Goal: Task Accomplishment & Management: Manage account settings

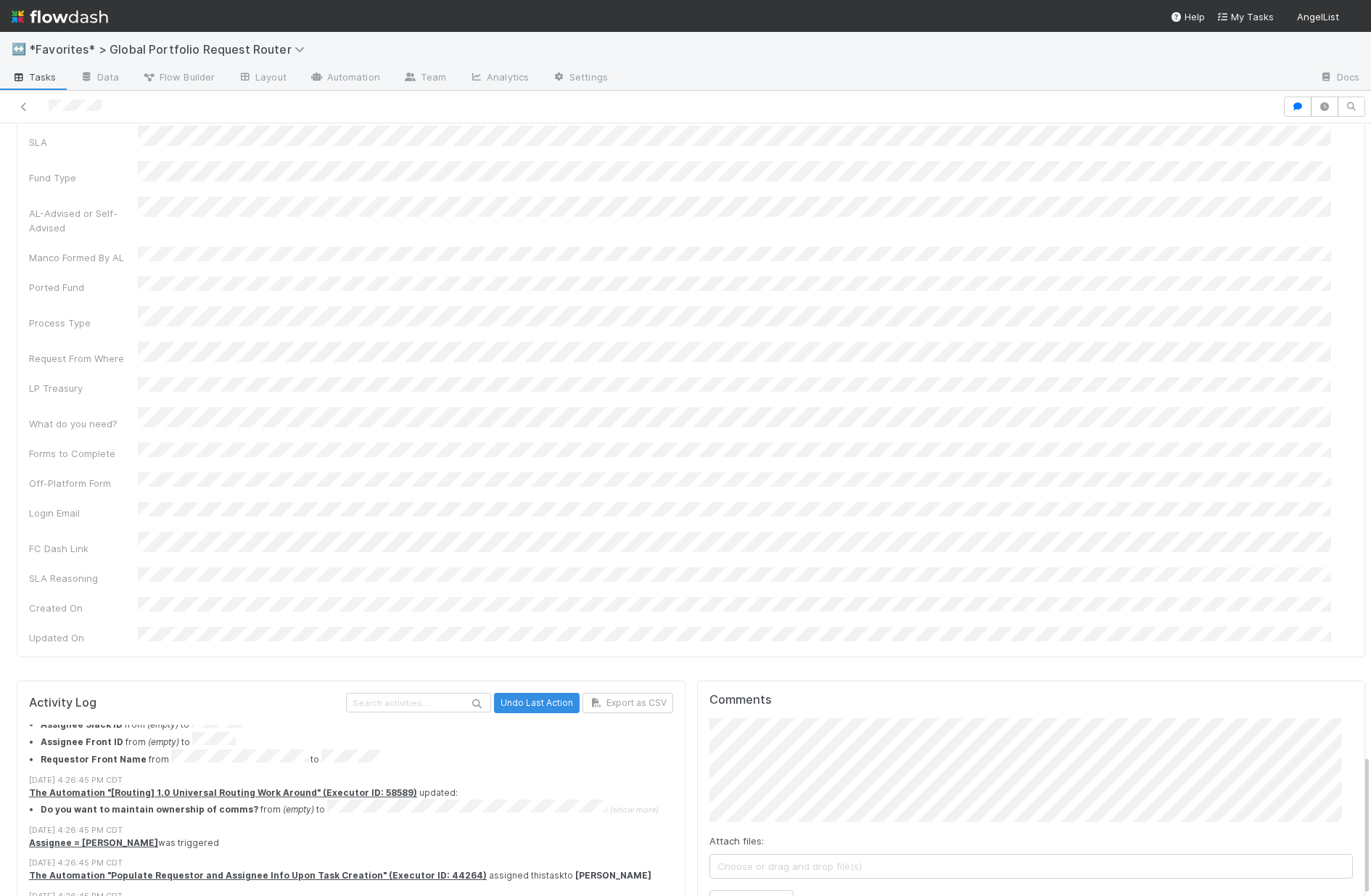
scroll to position [445, 0]
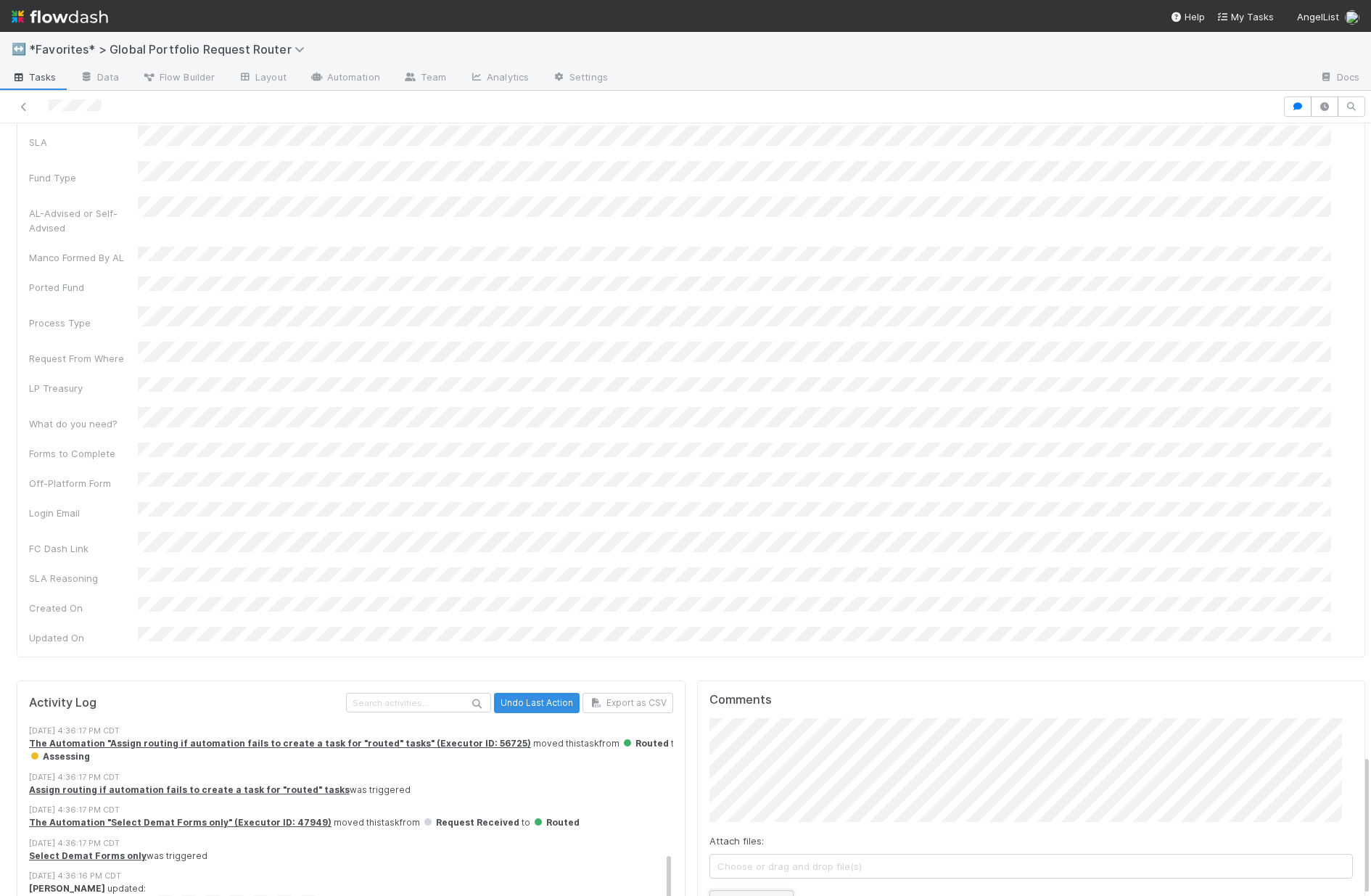
click at [756, 890] on button "Add Comment" at bounding box center [751, 902] width 84 height 25
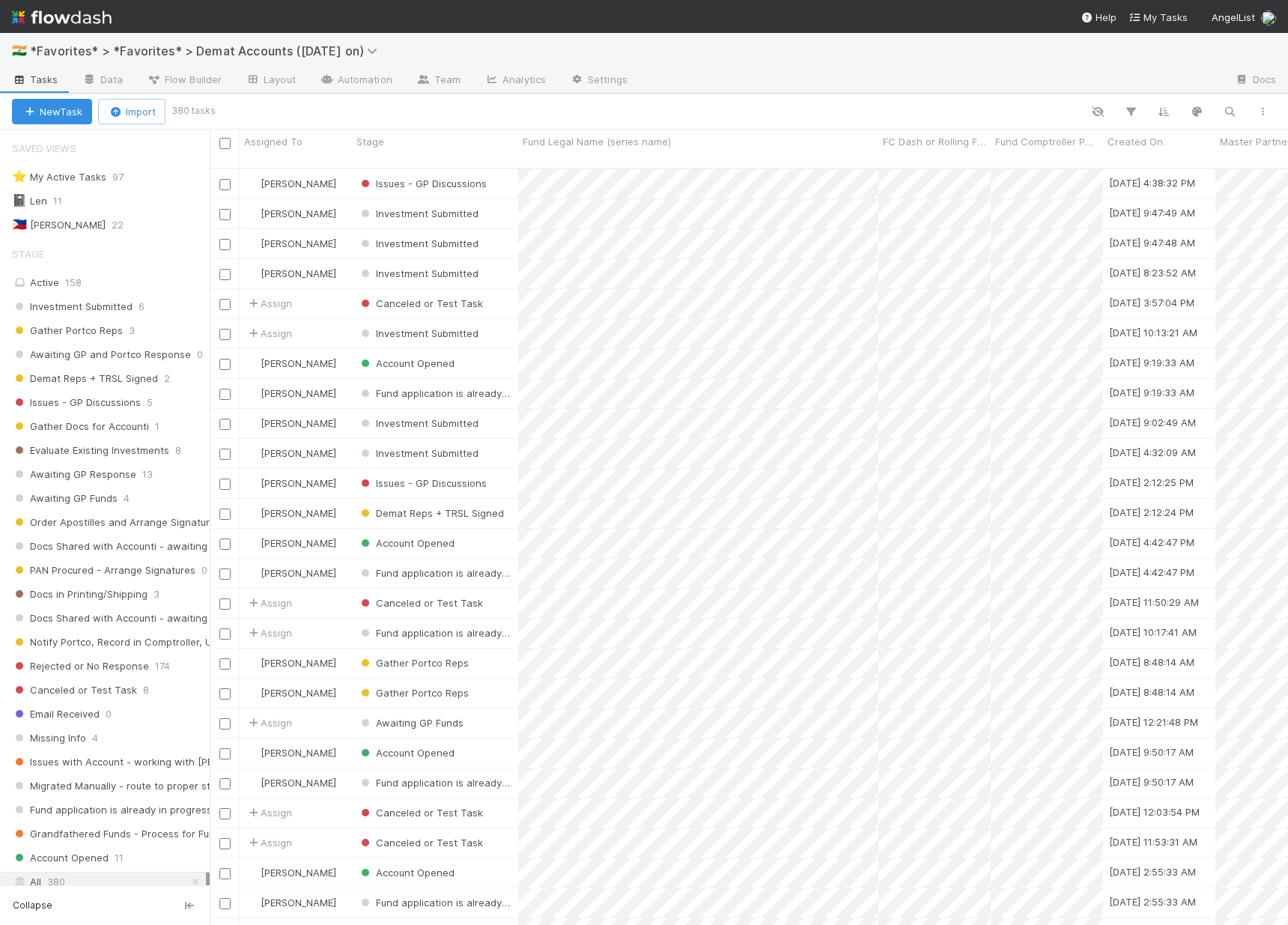
scroll to position [11, 0]
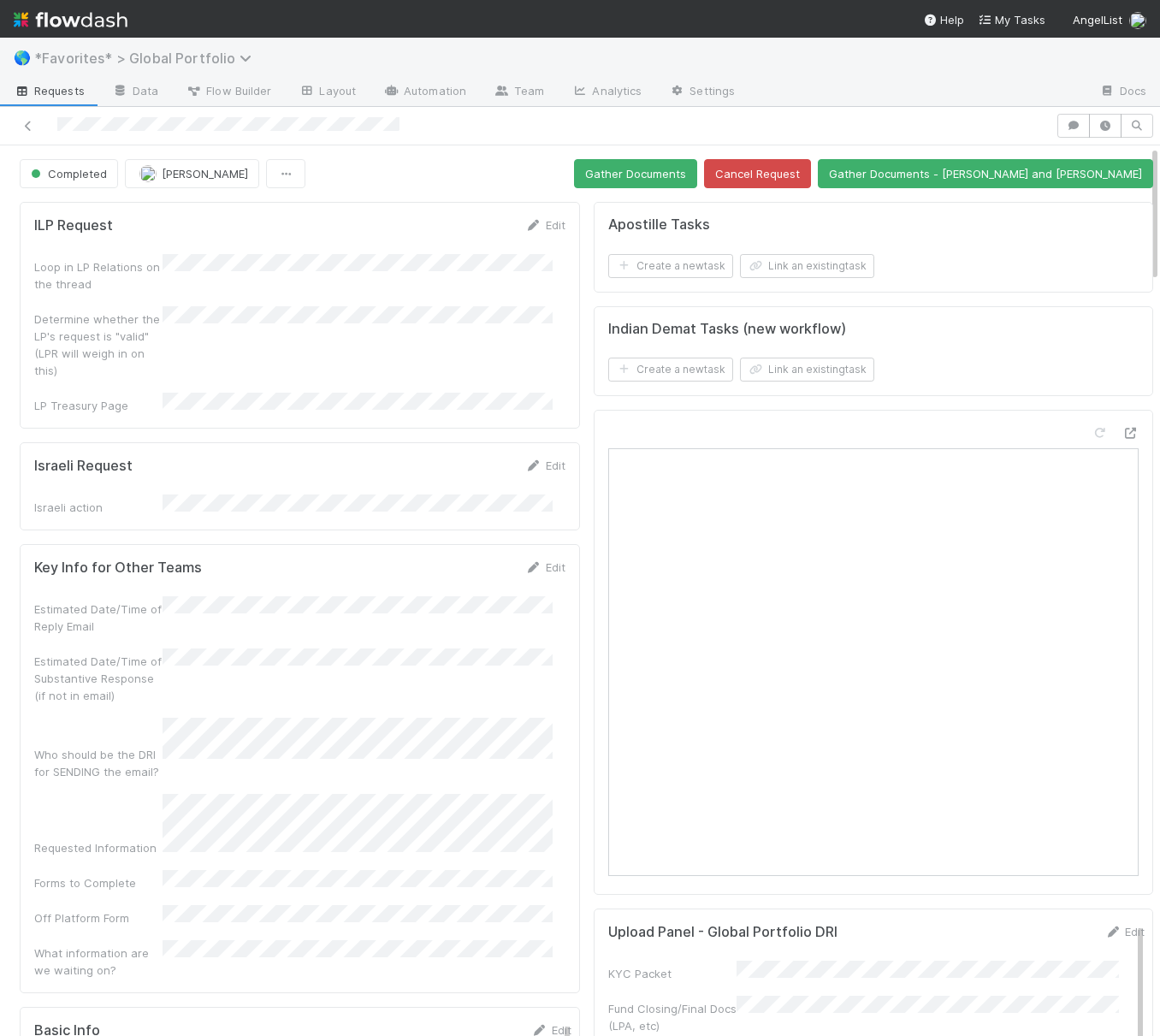
click at [105, 58] on span "*Favorites* > Global Portfolio" at bounding box center [147, 58] width 226 height 17
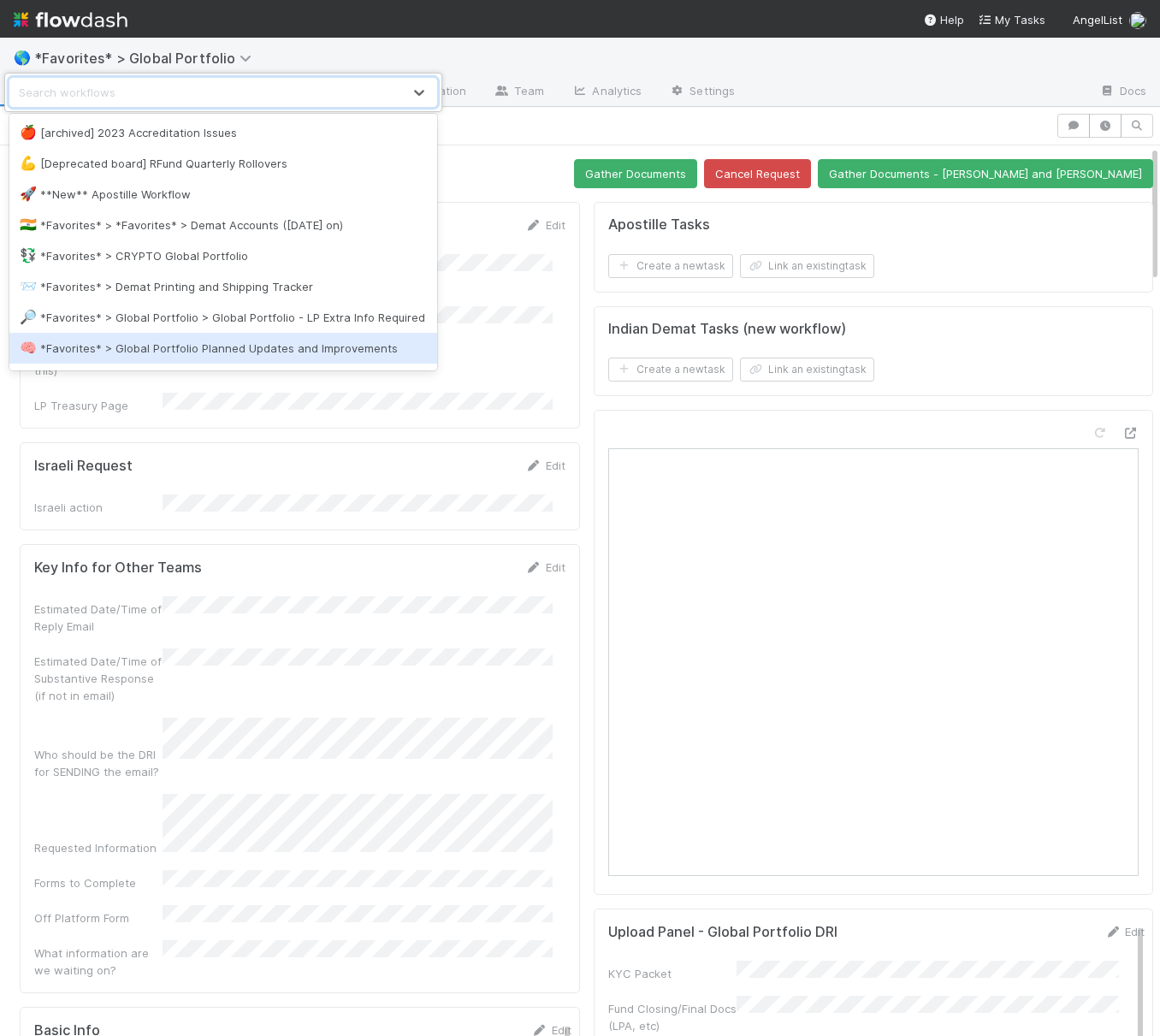
click at [313, 357] on div "🧠 *Favorites* > Global Portfolio Planned Updates and Improvements" at bounding box center [223, 348] width 408 height 17
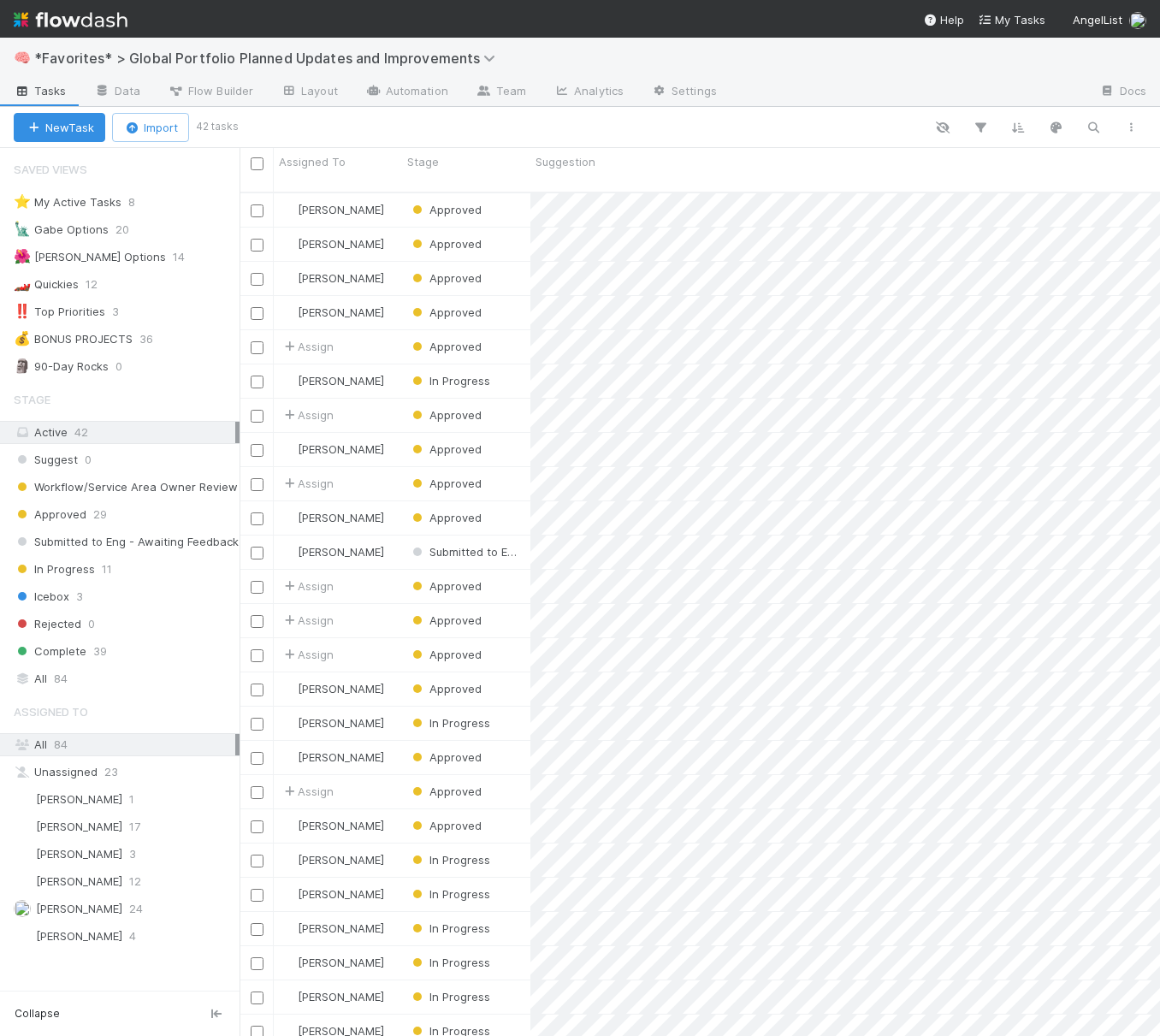
scroll to position [845, 908]
click at [103, 675] on div "All 84" at bounding box center [125, 678] width 221 height 22
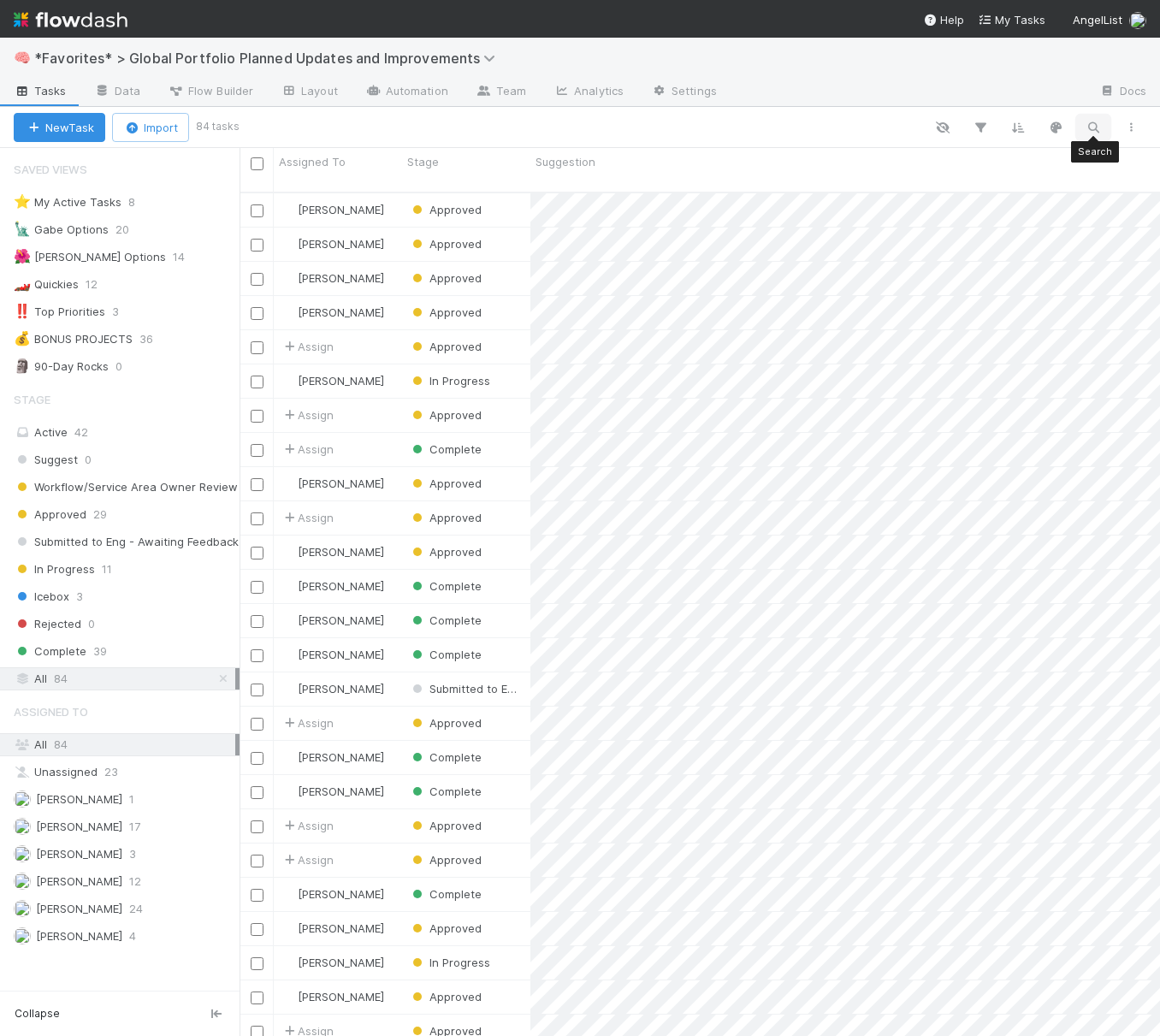
scroll to position [845, 908]
click at [1095, 125] on icon "button" at bounding box center [1093, 127] width 17 height 15
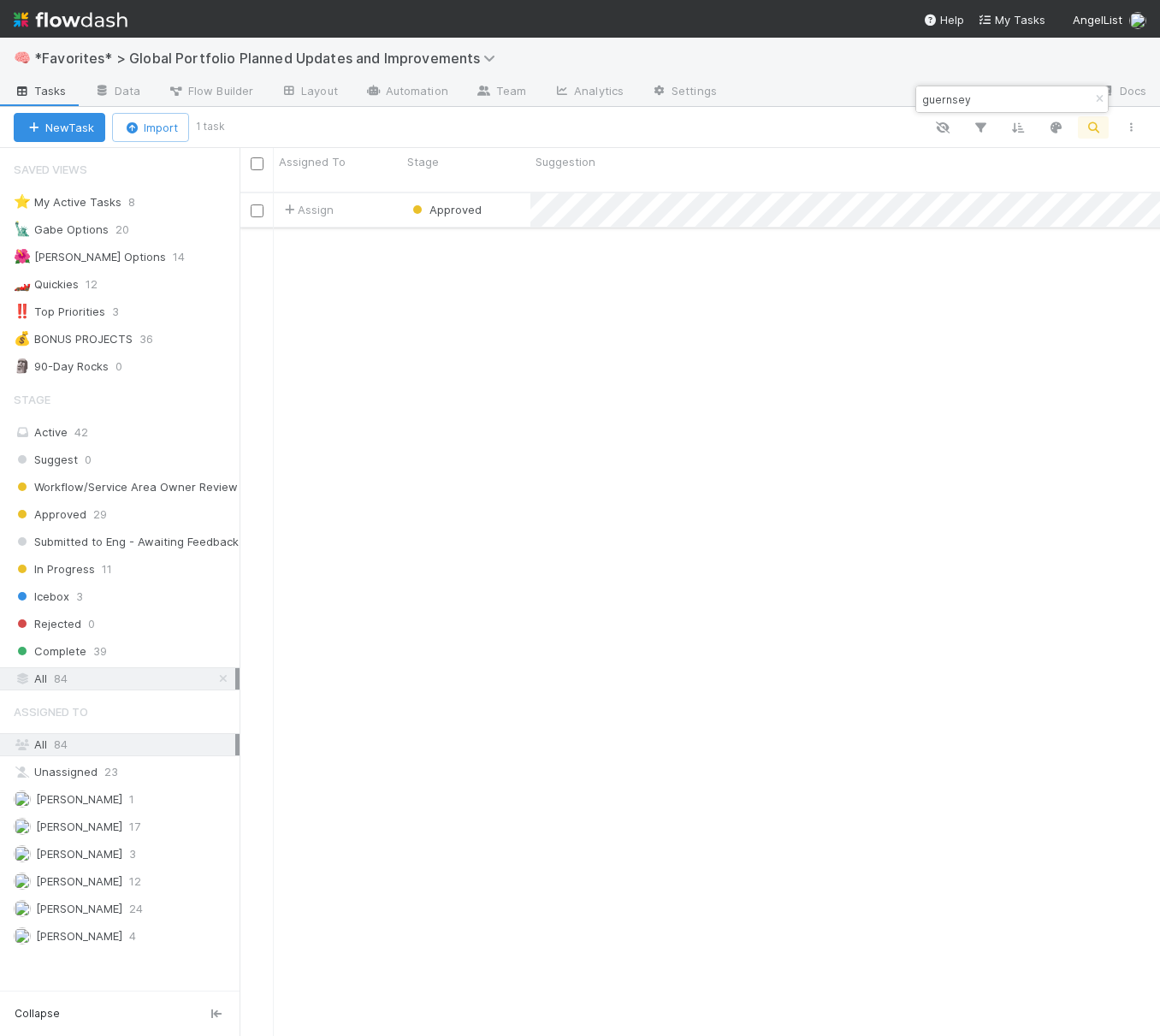
type input "guernsey"
click at [515, 205] on div "Approved" at bounding box center [466, 210] width 128 height 34
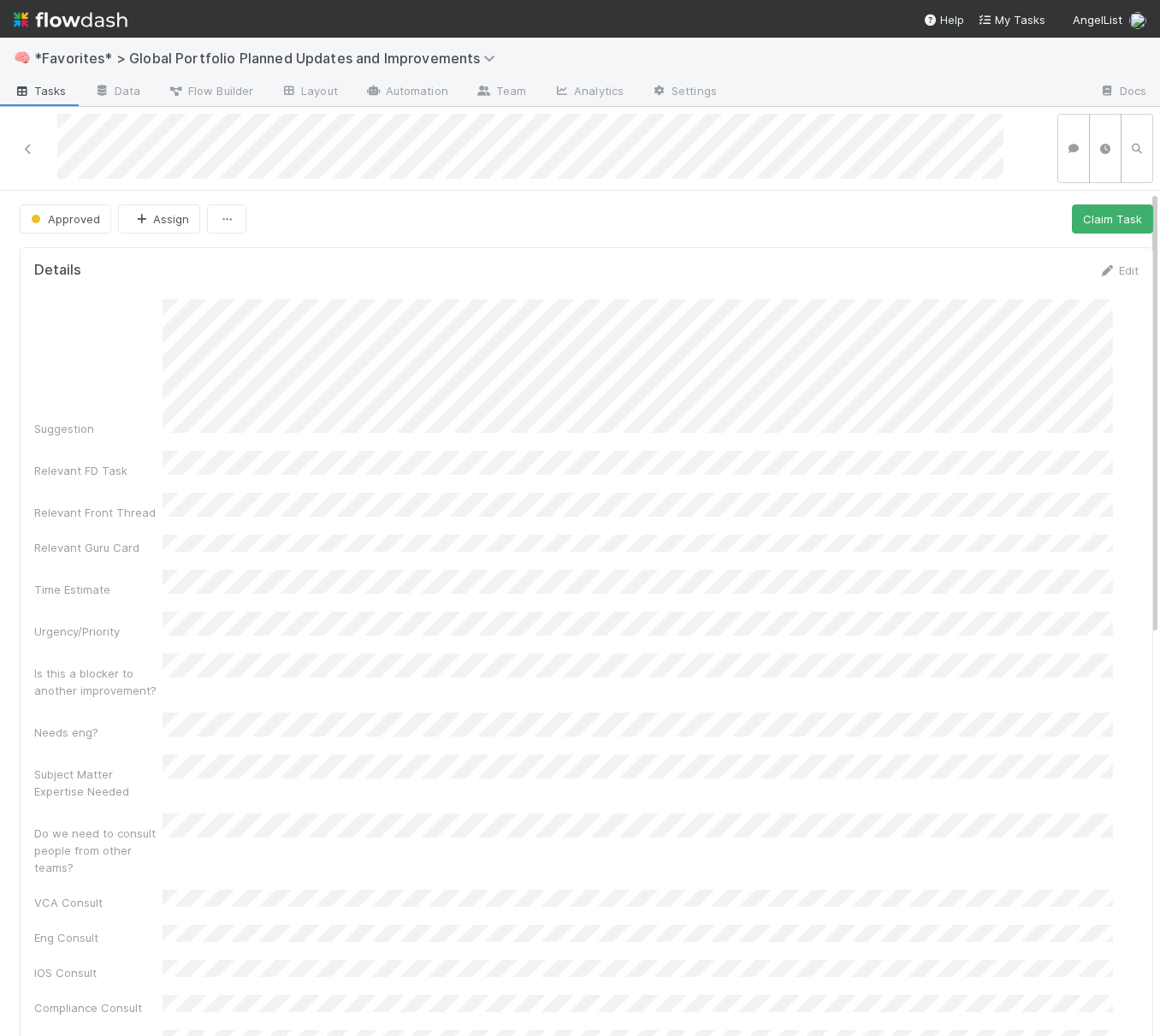
click at [801, 540] on div "Suggestion Relevant FD Task Relevant Front Thread Relevant Guru Card Time Estim…" at bounding box center [587, 934] width 1105 height 1268
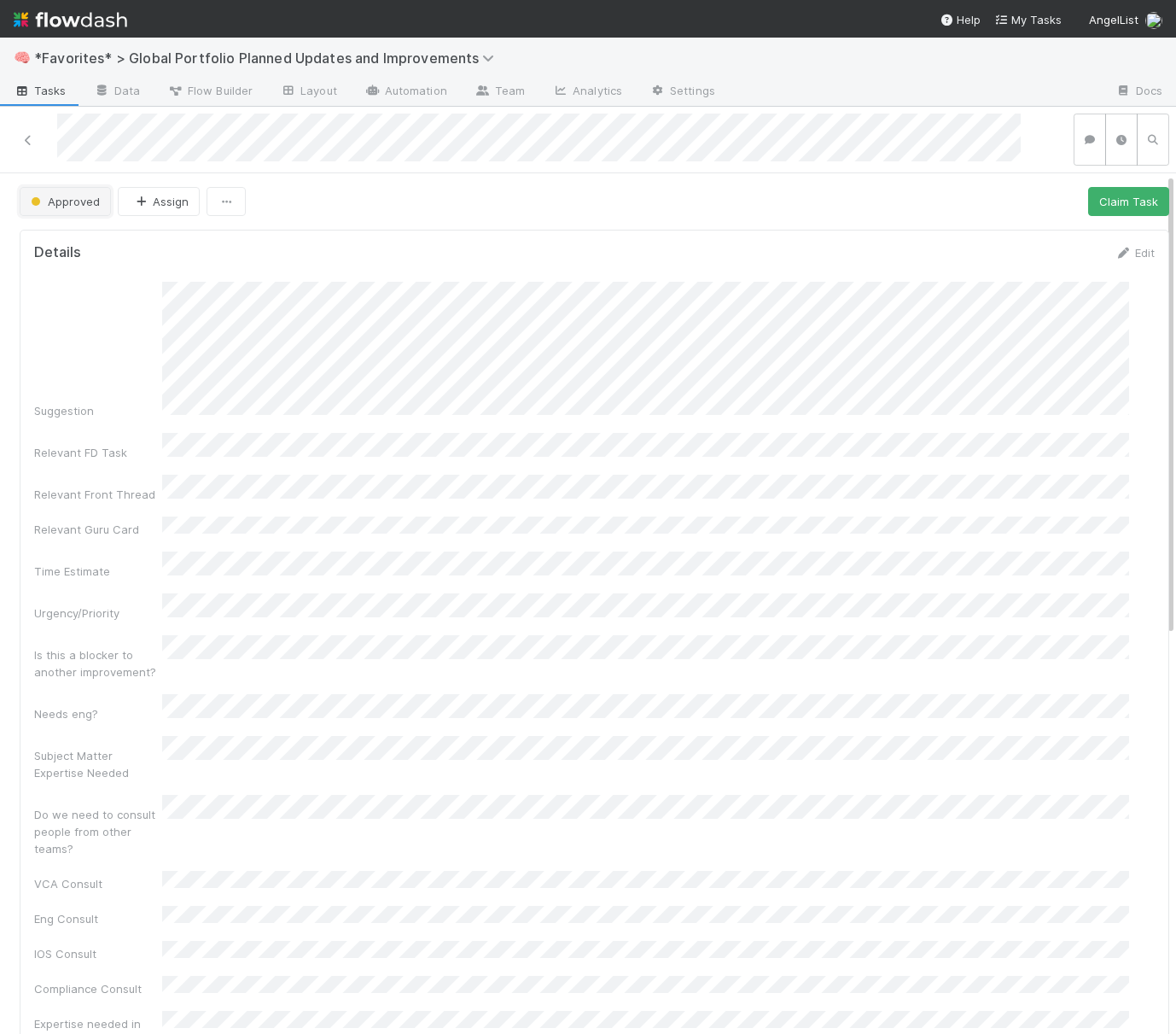
click at [80, 188] on button "Approved" at bounding box center [65, 201] width 92 height 29
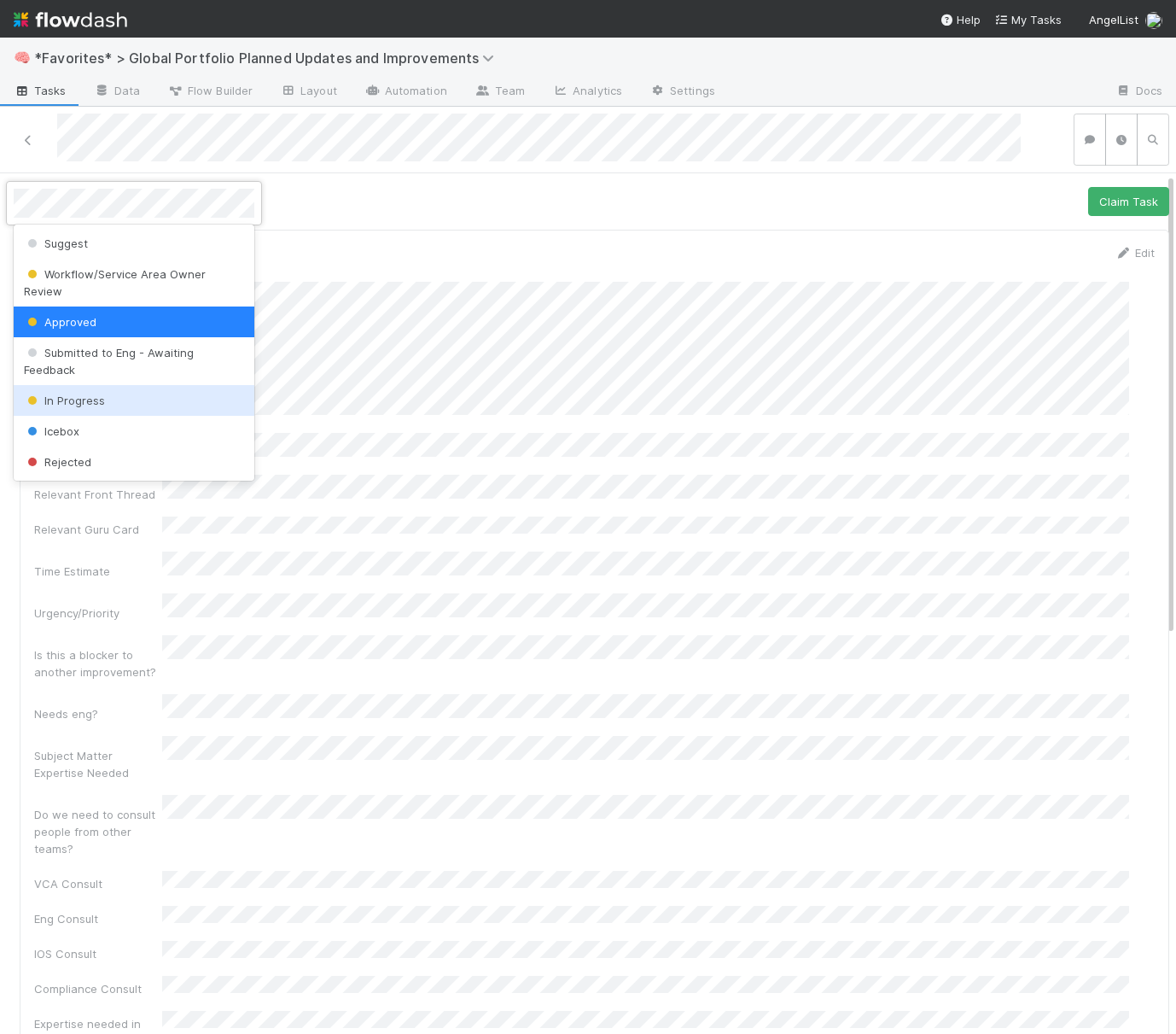
click at [116, 402] on div "In Progress" at bounding box center [134, 400] width 240 height 31
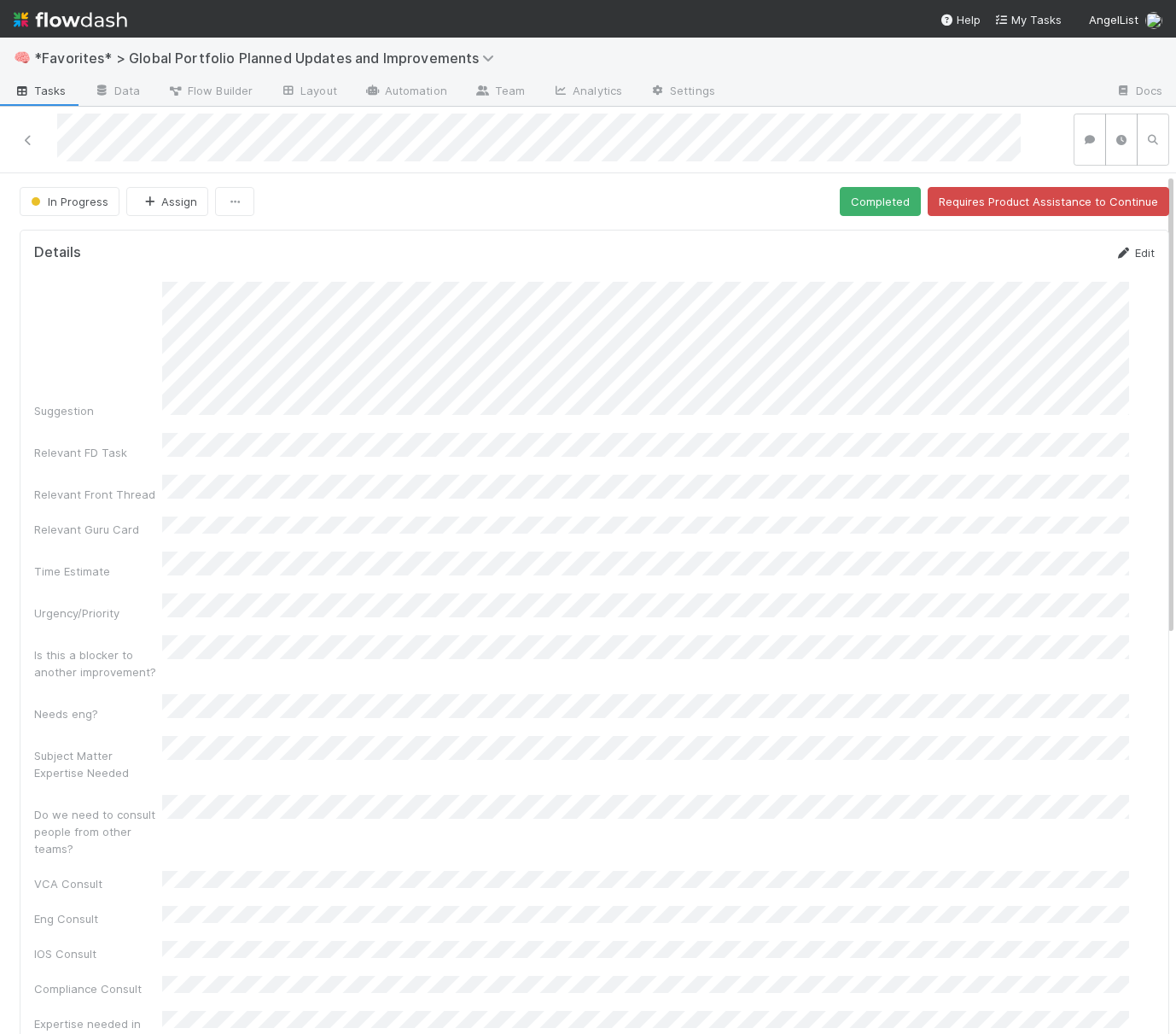
click at [1114, 250] on link "Edit" at bounding box center [1134, 252] width 40 height 14
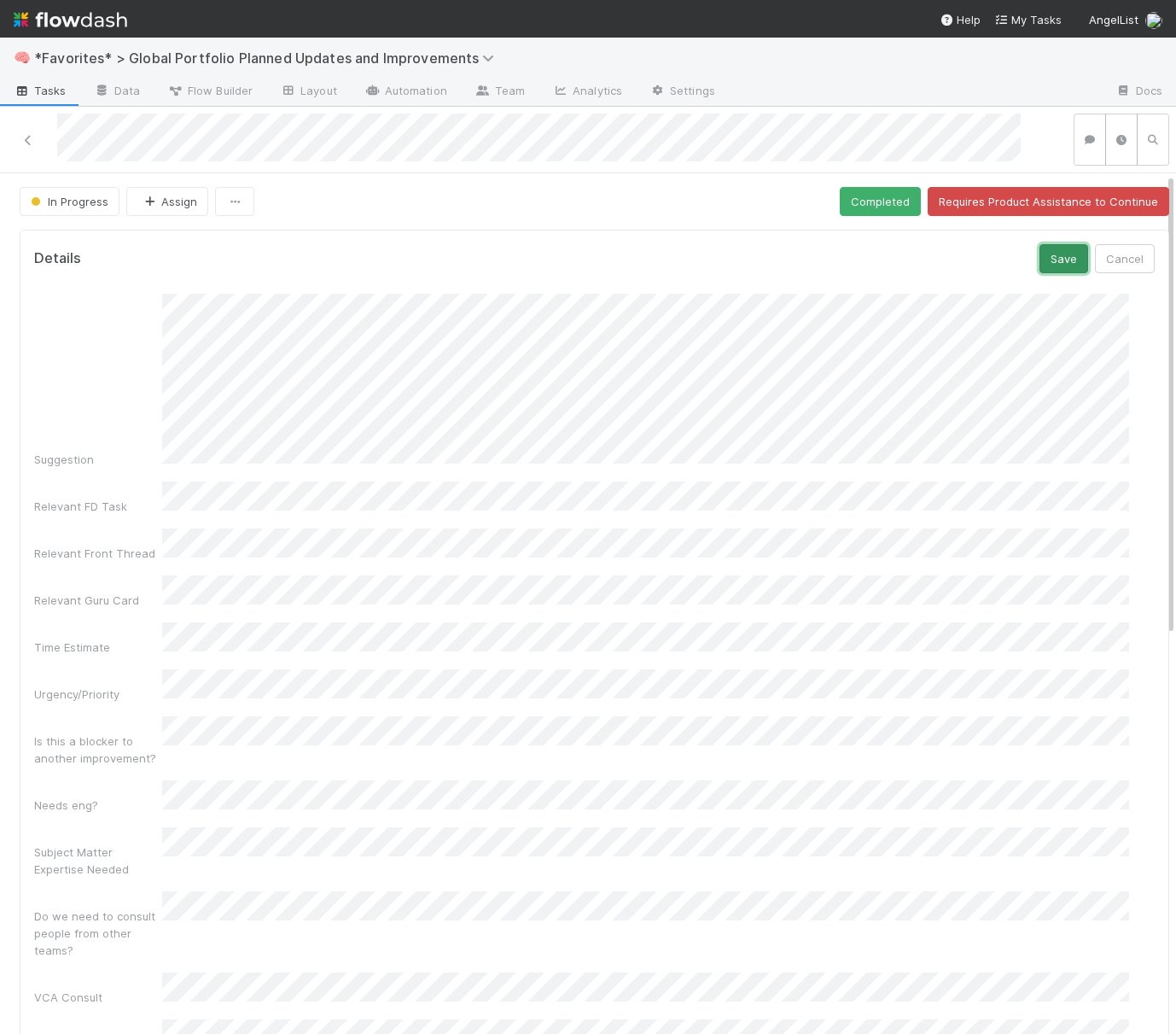
click at [1040, 262] on button "Save" at bounding box center [1064, 258] width 49 height 29
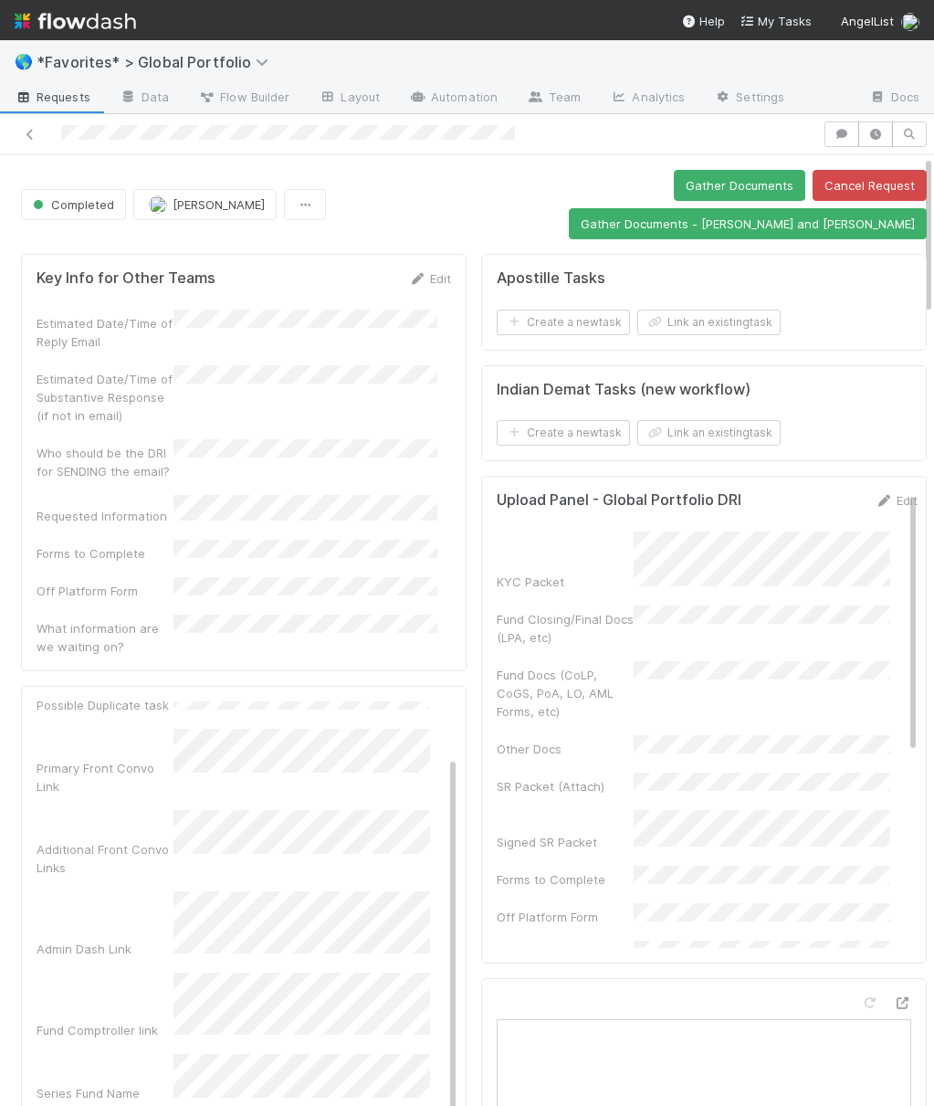
scroll to position [14, 0]
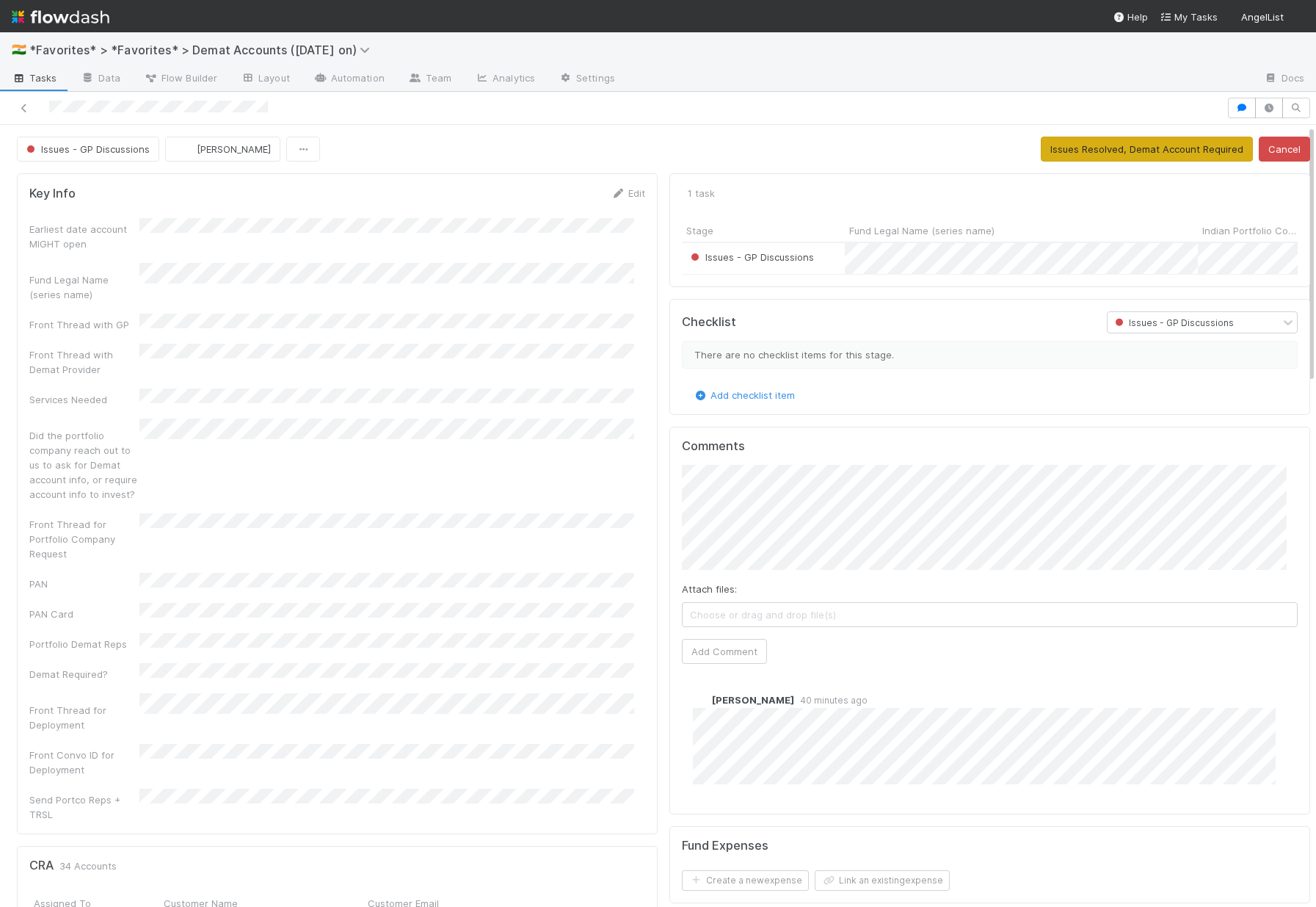
scroll to position [287, 594]
click at [1063, 148] on button "Issues Resolved, Demat Account Required" at bounding box center [1147, 149] width 212 height 25
